Goal: Information Seeking & Learning: Learn about a topic

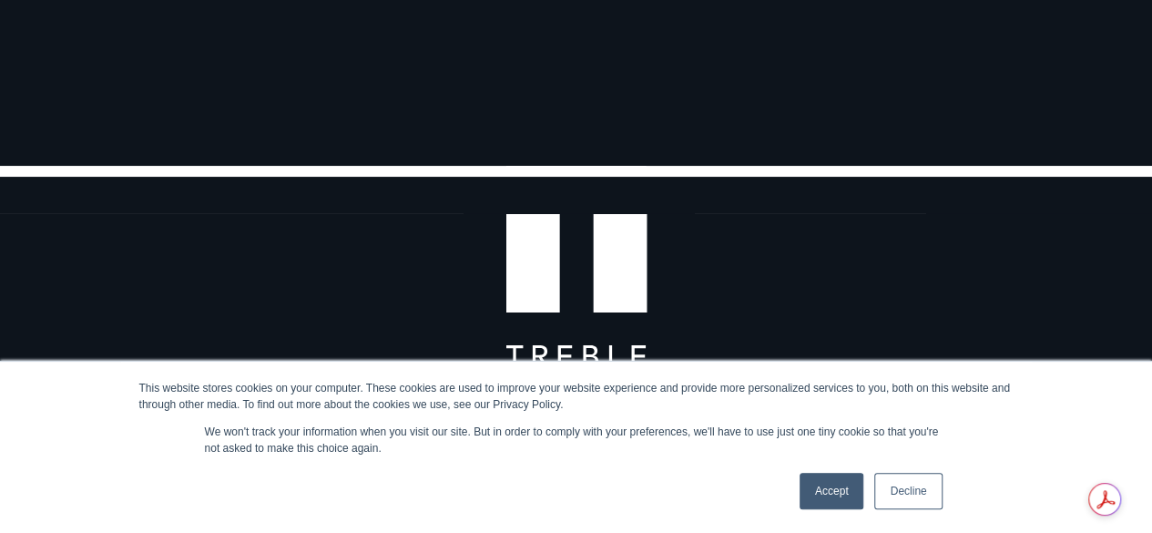
click at [845, 481] on link "Accept" at bounding box center [832, 491] width 65 height 36
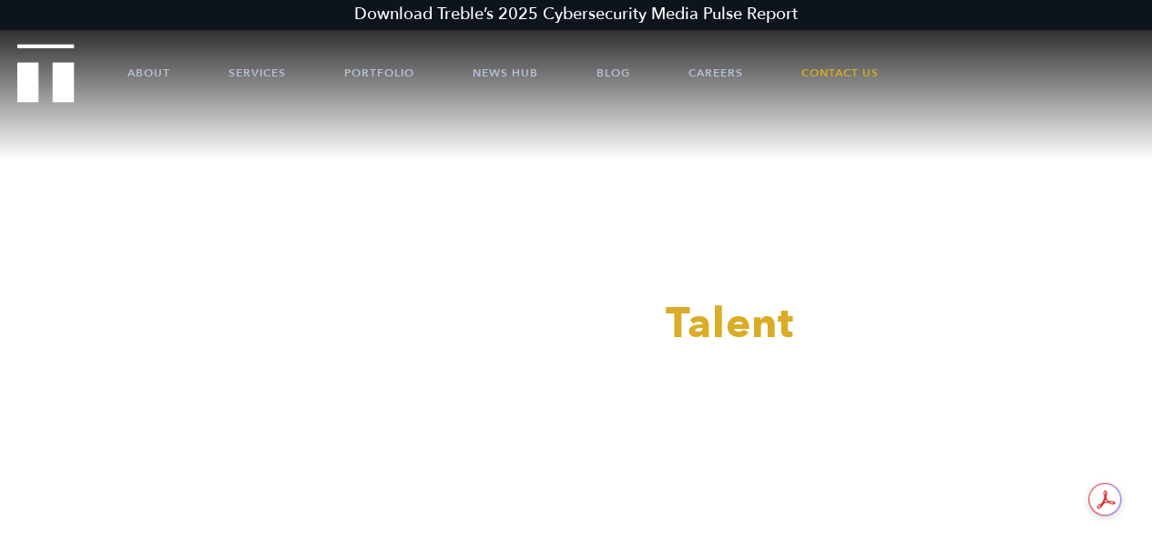
click at [725, 68] on div at bounding box center [576, 266] width 1152 height 533
click at [714, 71] on link "Careers" at bounding box center [716, 73] width 55 height 55
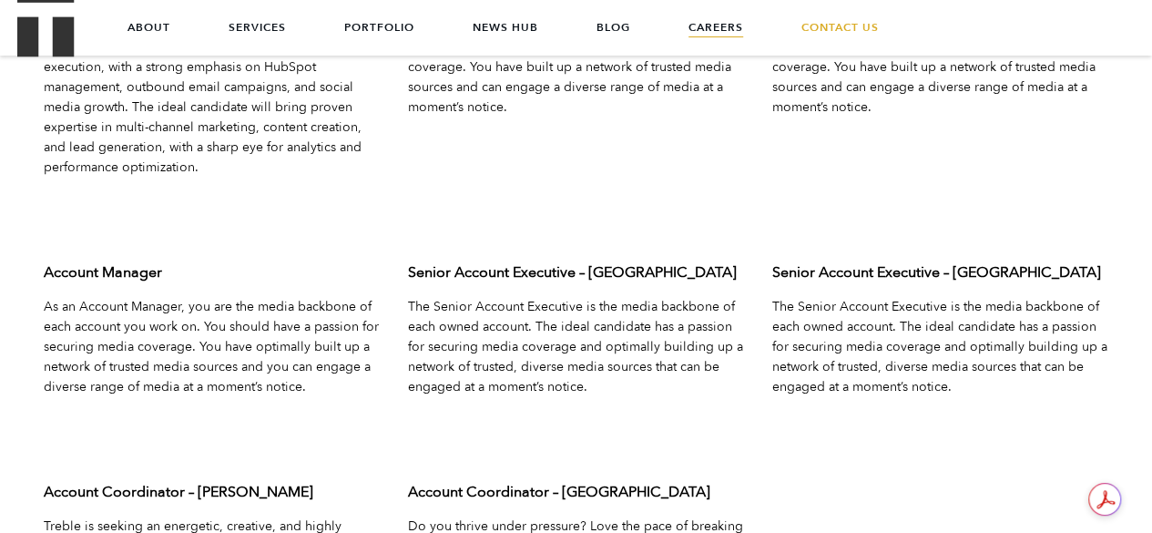
scroll to position [5830, 0]
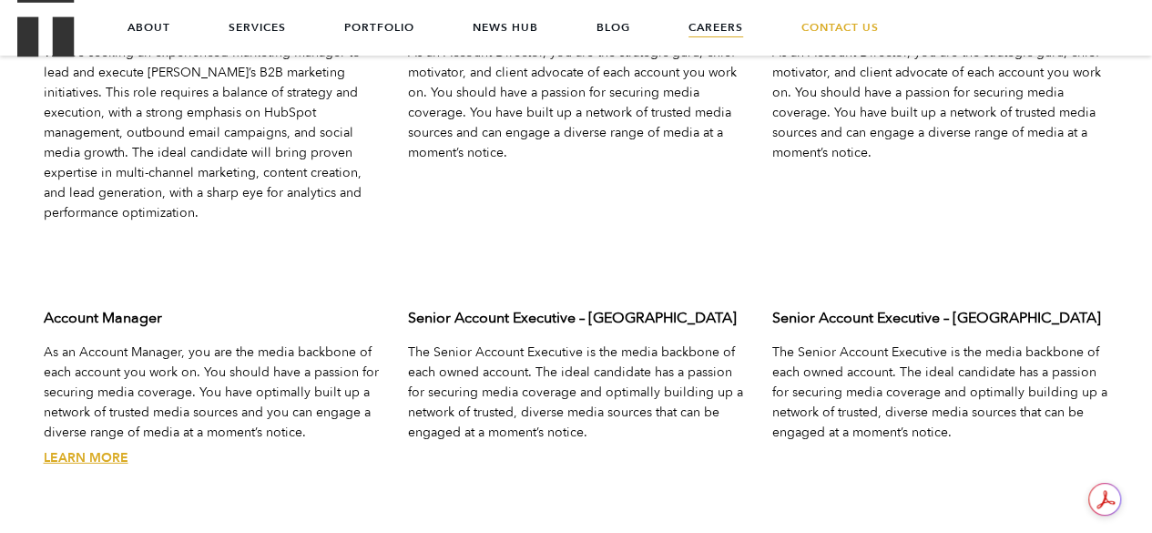
click at [95, 449] on link "Learn More" at bounding box center [86, 457] width 85 height 17
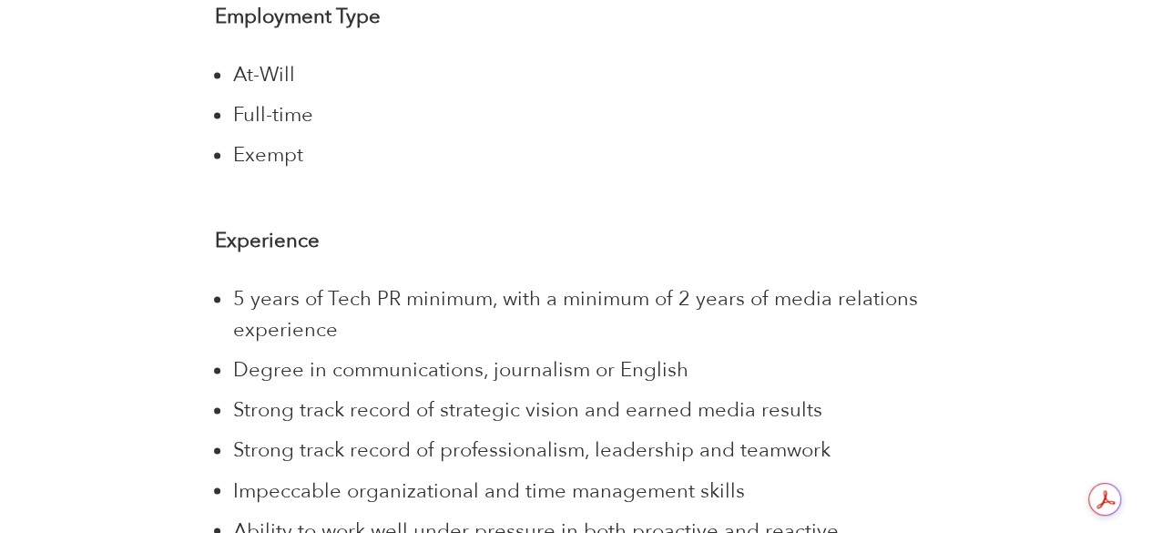
scroll to position [4737, 0]
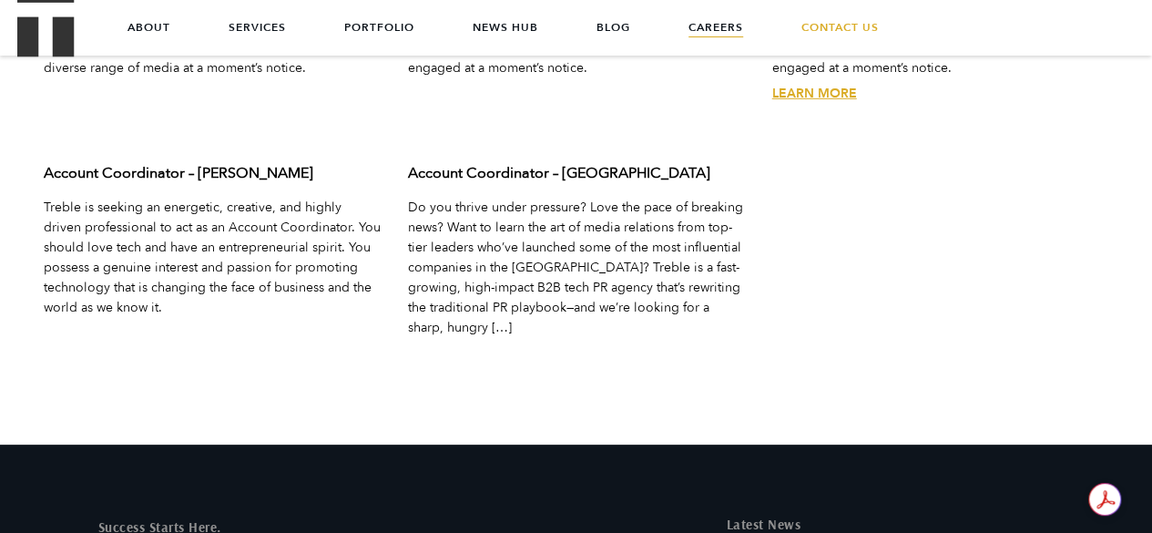
scroll to position [5921, 0]
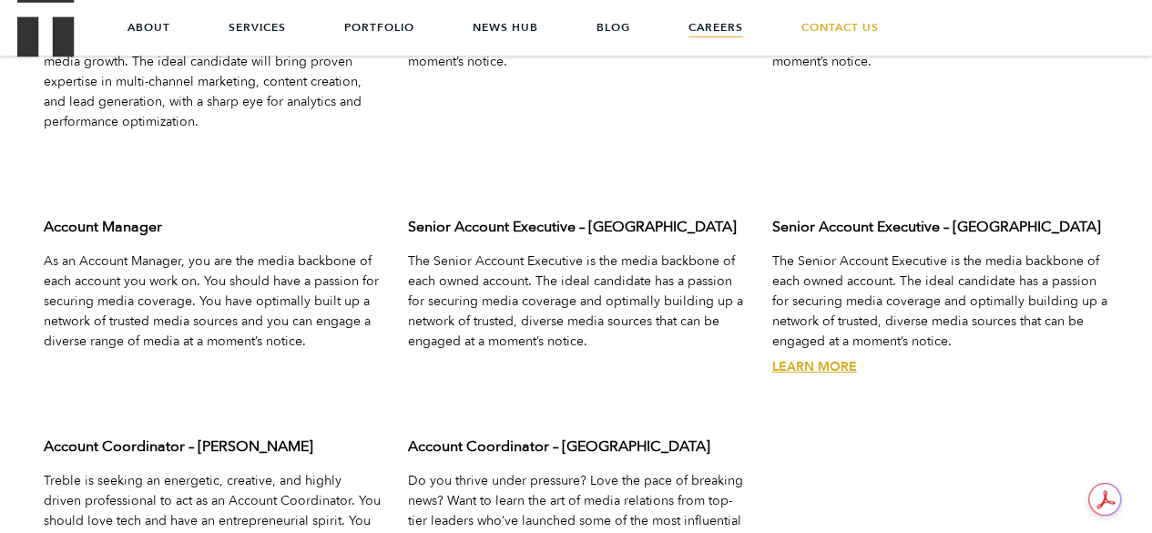
click at [829, 312] on div "Senior Account Executive – Austin The Senior Account Executive is the media bac…" at bounding box center [941, 312] width 364 height 220
click at [823, 358] on link "Learn More" at bounding box center [815, 366] width 85 height 17
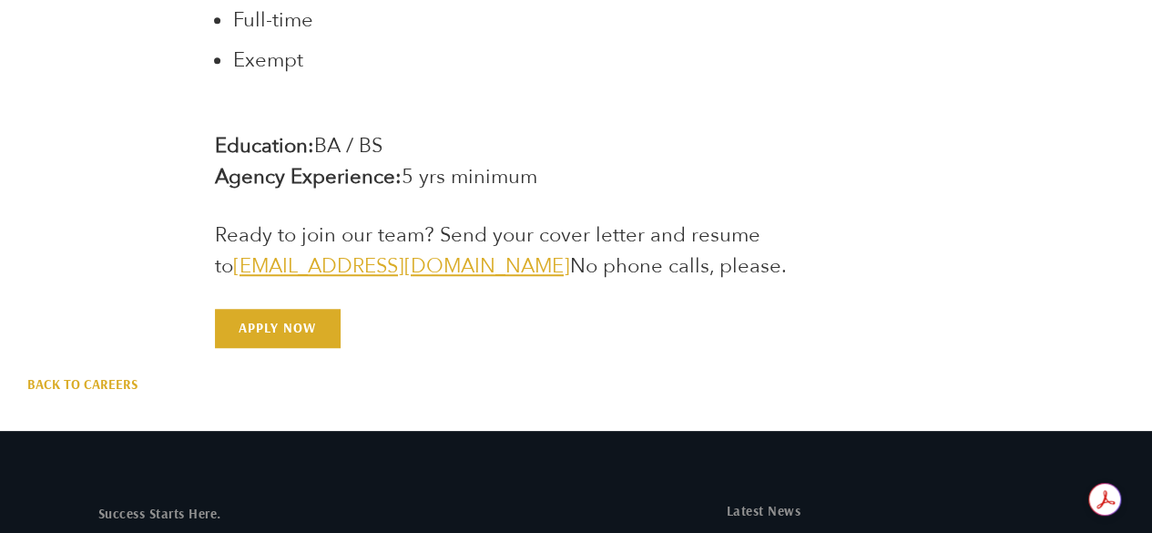
scroll to position [4099, 0]
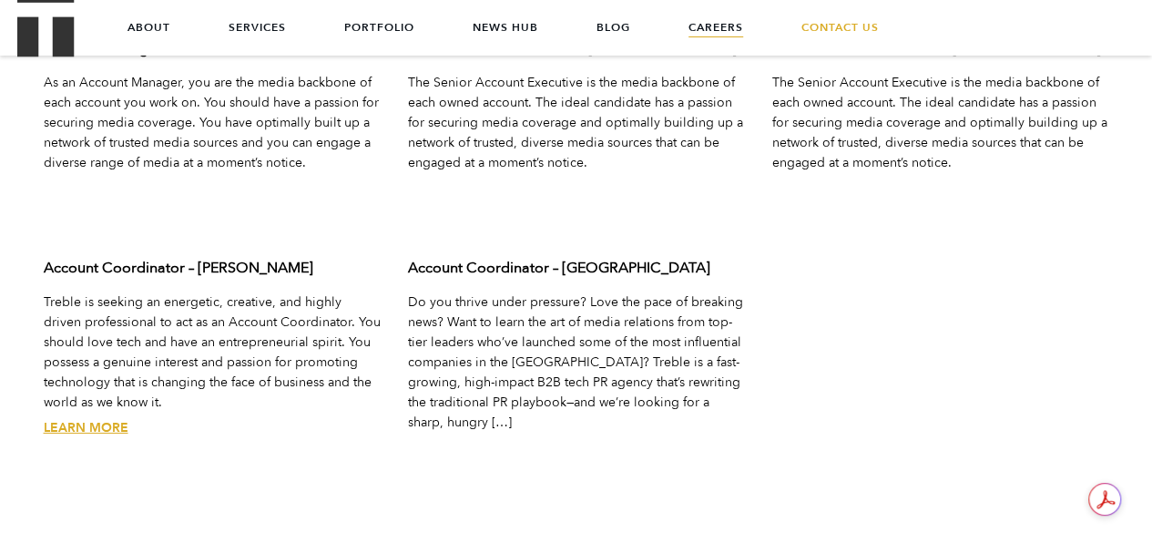
scroll to position [5993, 0]
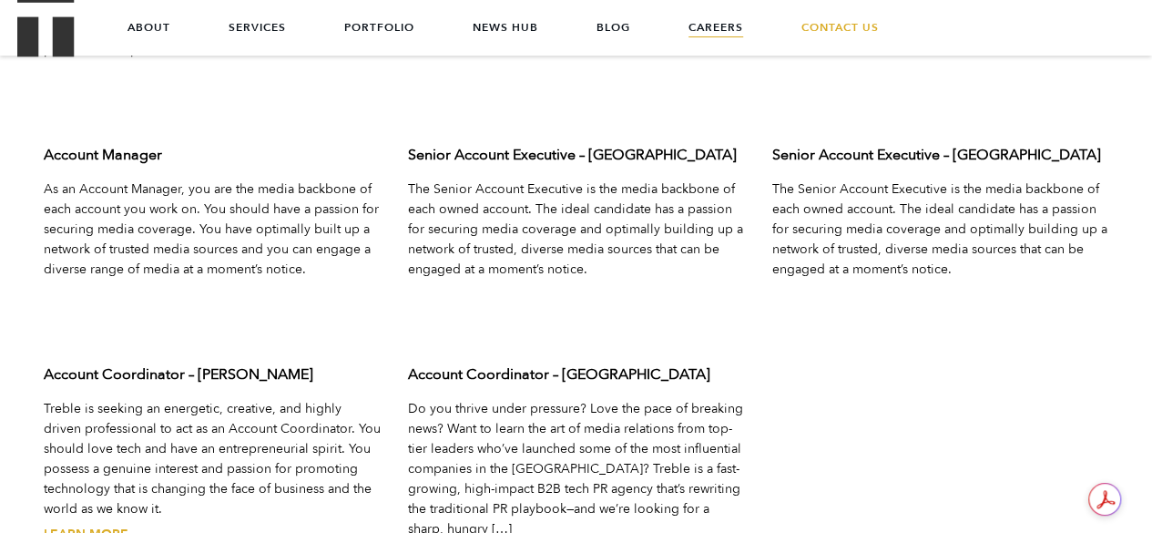
click at [96, 458] on div "Account Coordinator – [PERSON_NAME] is seeking an energetic, creative, and high…" at bounding box center [212, 480] width 364 height 260
click at [96, 526] on link "Learn More" at bounding box center [86, 534] width 85 height 17
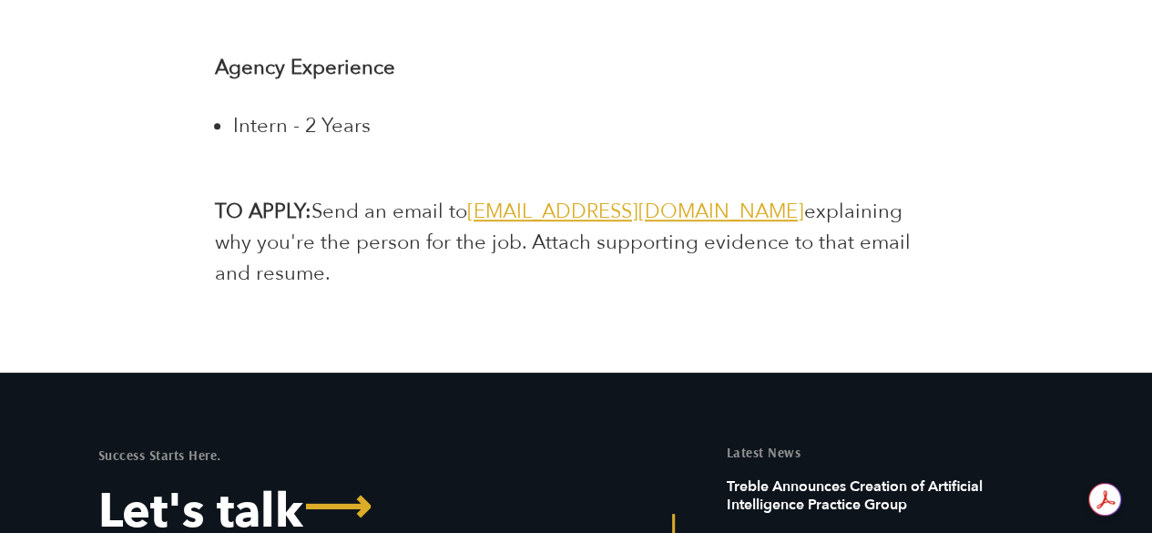
scroll to position [3917, 0]
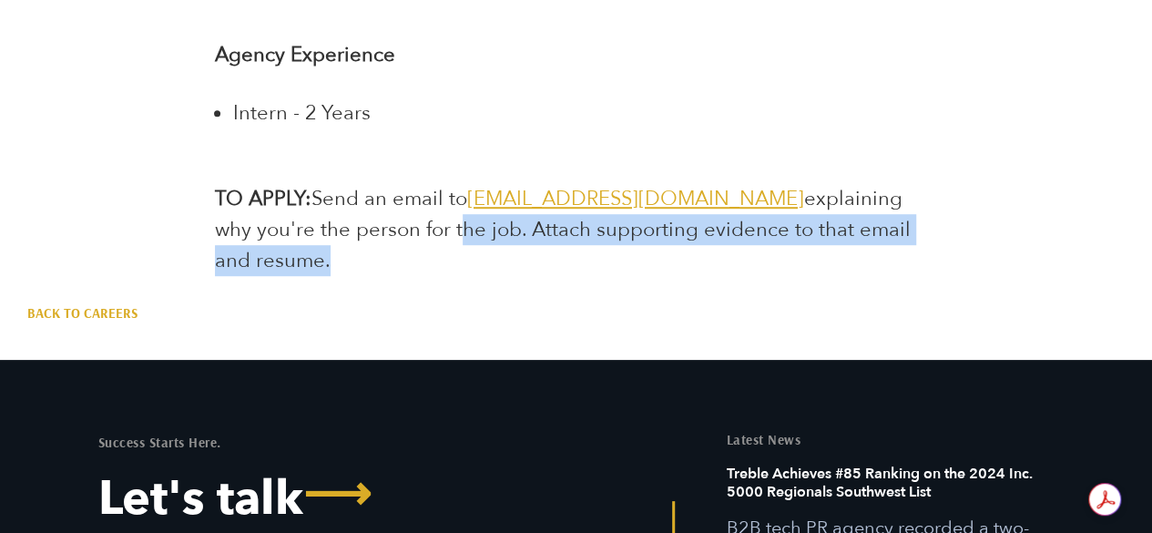
drag, startPoint x: 854, startPoint y: 233, endPoint x: 349, endPoint y: 252, distance: 506.0
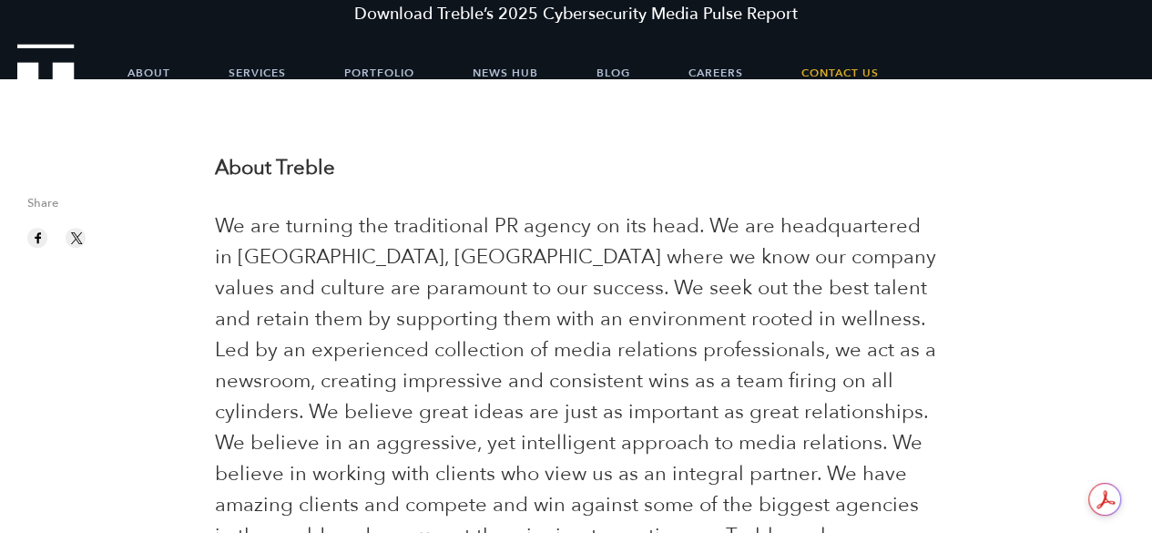
scroll to position [0, 0]
